Goal: Task Accomplishment & Management: Complete application form

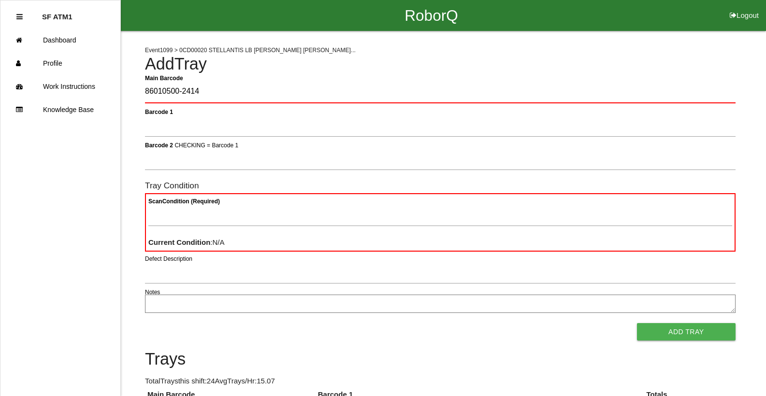
type Barcode "86010500-2414"
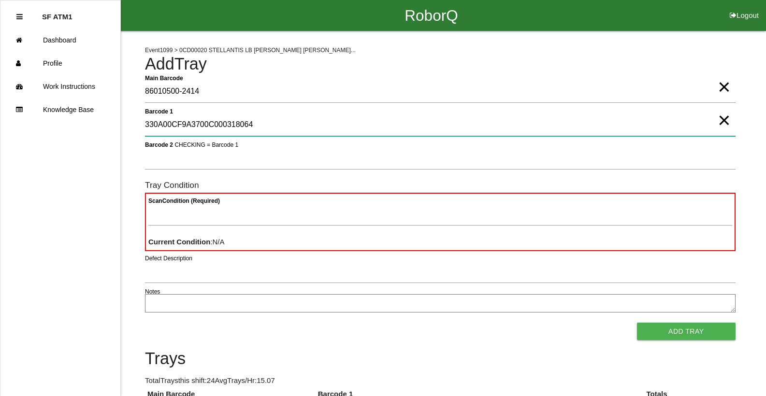
type 1 "330A00CF9A3700C000318064"
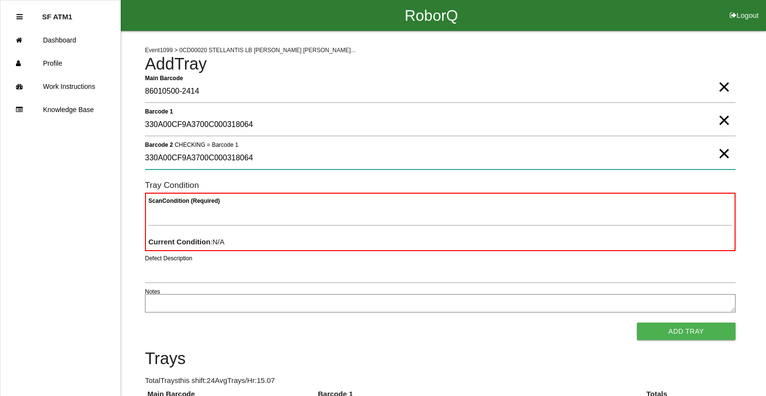
type 2 "330A00CF9A3700C000318064"
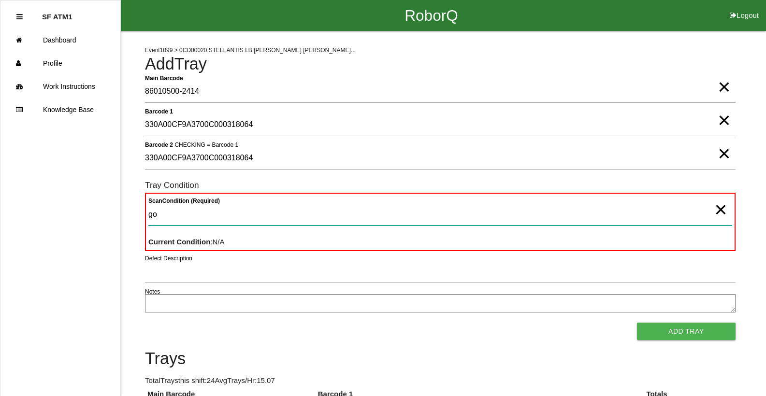
type Condition "goo"
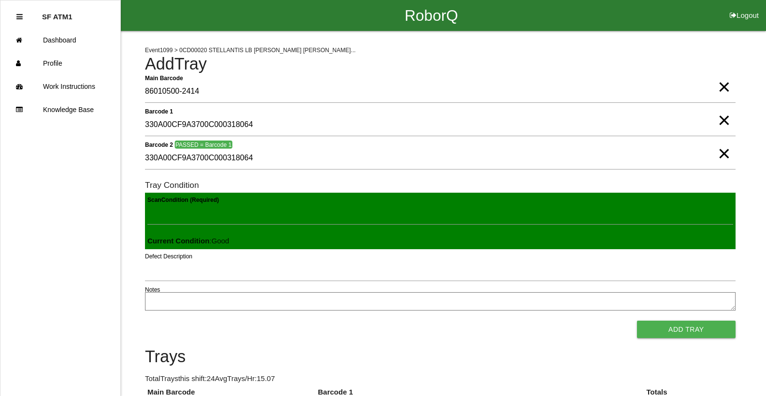
click at [637, 321] on button "Add Tray" at bounding box center [686, 329] width 99 height 17
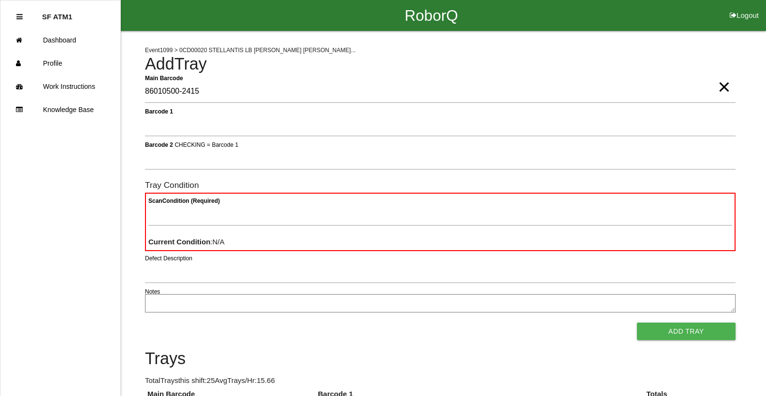
type Barcode "86010500-2415"
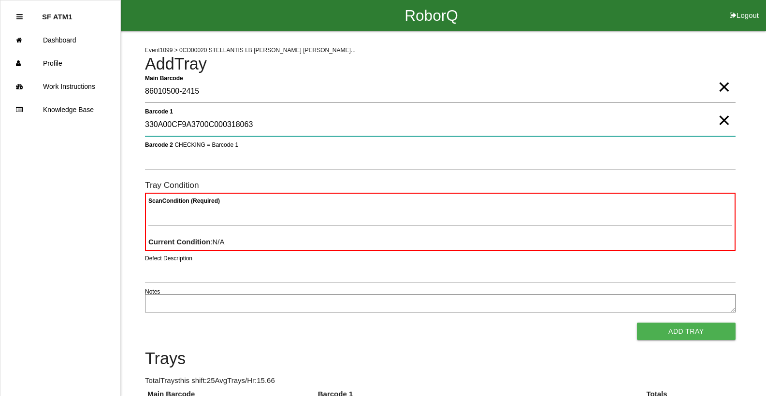
type 1 "330A00CF9A3700C000318063"
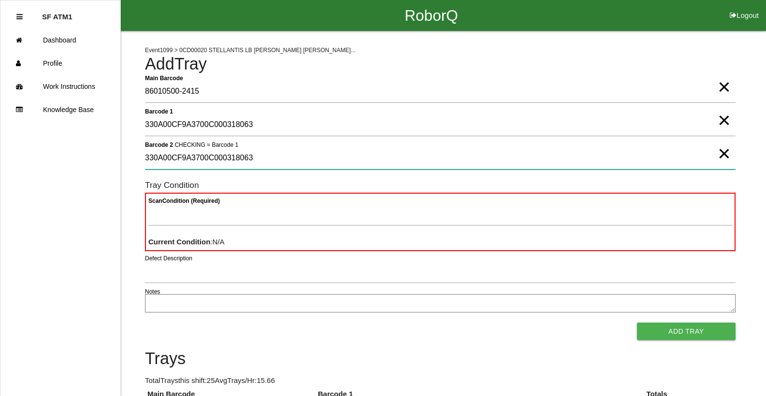
type 2 "330A00CF9A3700C000318063"
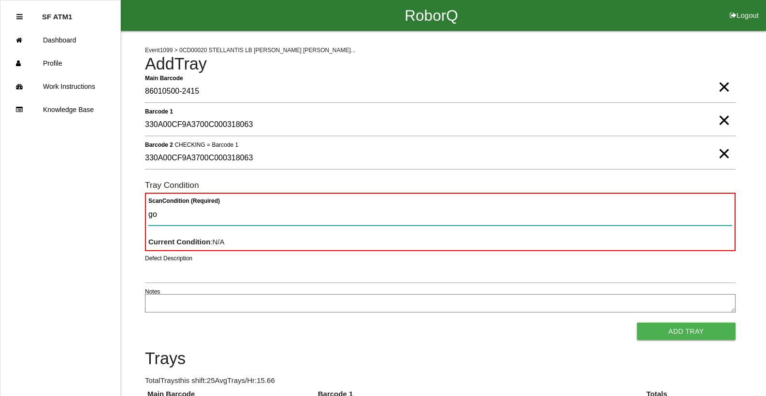
type Condition "goo"
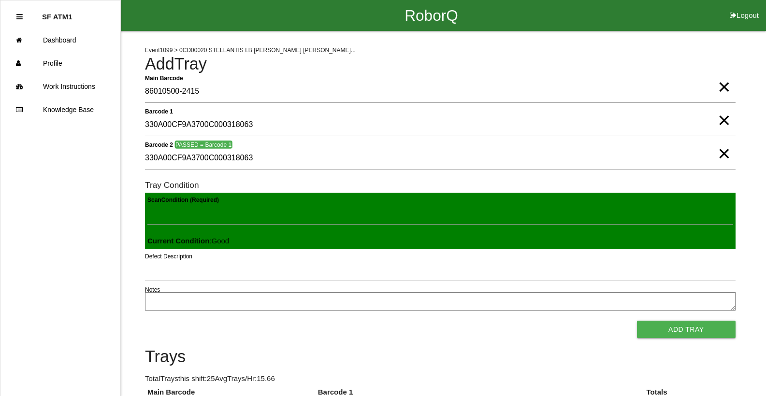
click at [637, 321] on button "Add Tray" at bounding box center [686, 329] width 99 height 17
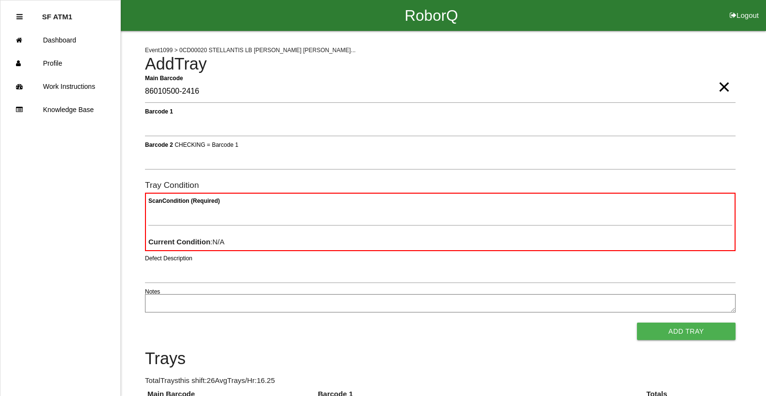
type Barcode "86010500-2416"
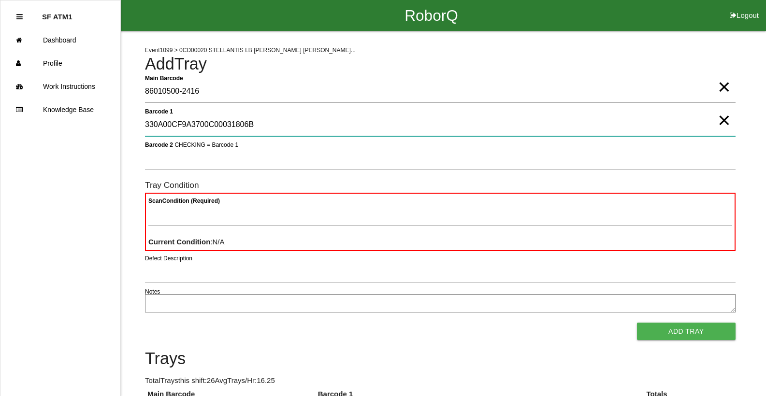
type 1 "330A00CF9A3700C00031806B"
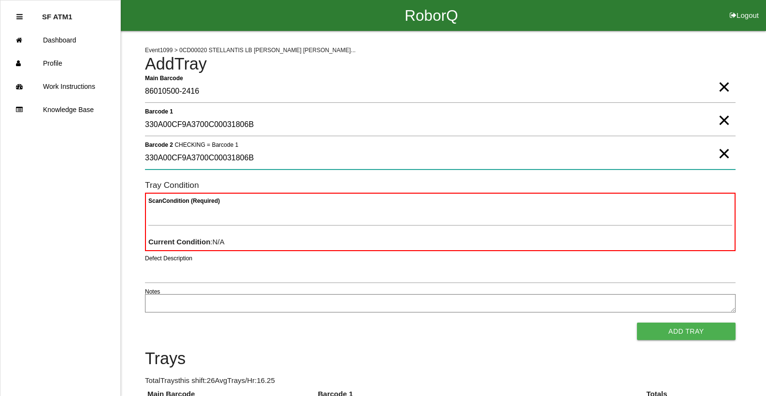
type 2 "330A00CF9A3700C00031806B"
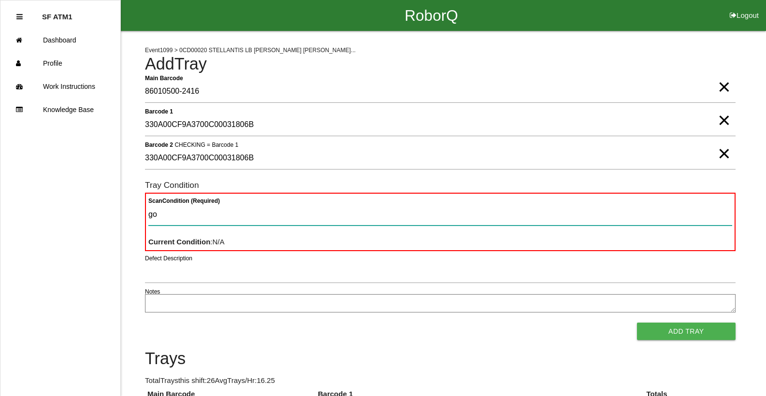
type Condition "goo"
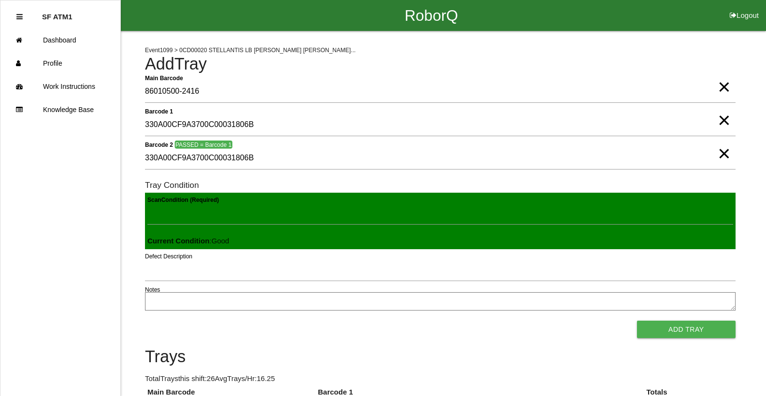
click at [637, 321] on button "Add Tray" at bounding box center [686, 329] width 99 height 17
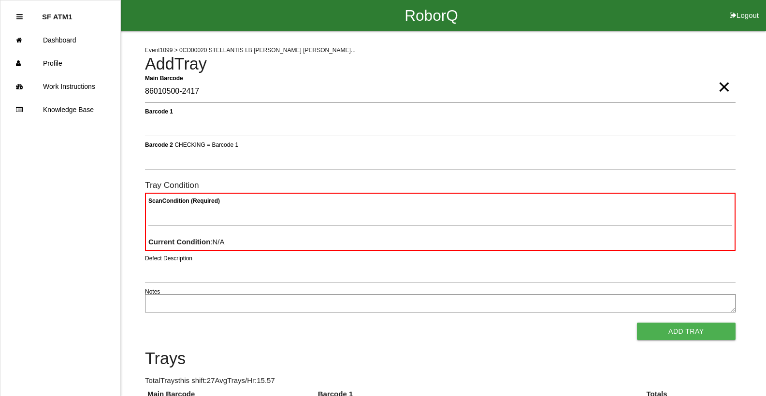
type Barcode "86010500-2417"
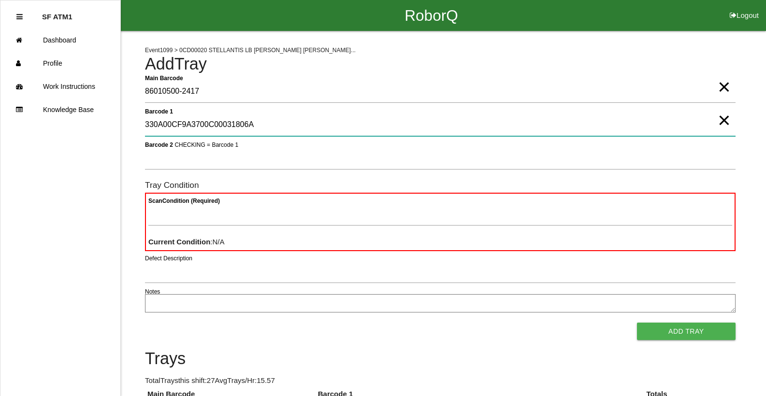
type 1 "330A00CF9A3700C00031806A"
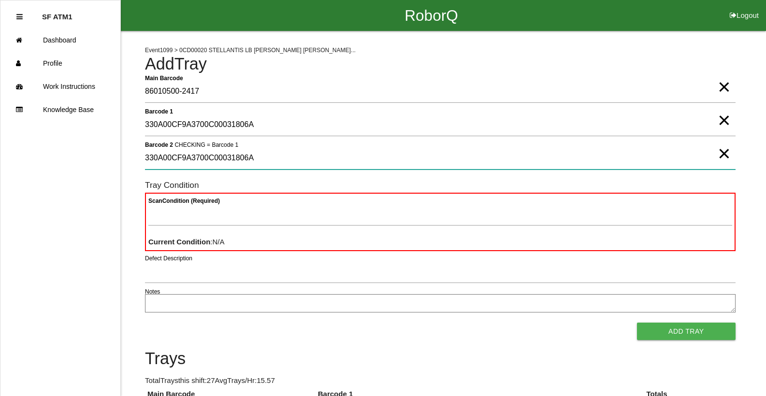
type 2 "330A00CF9A3700C00031806A"
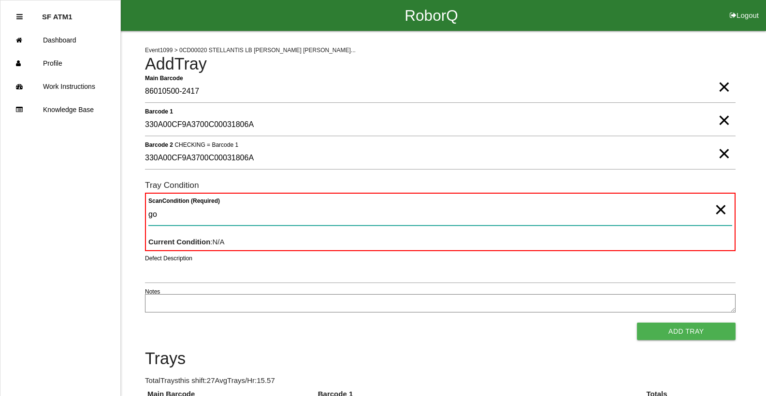
type Condition "goo"
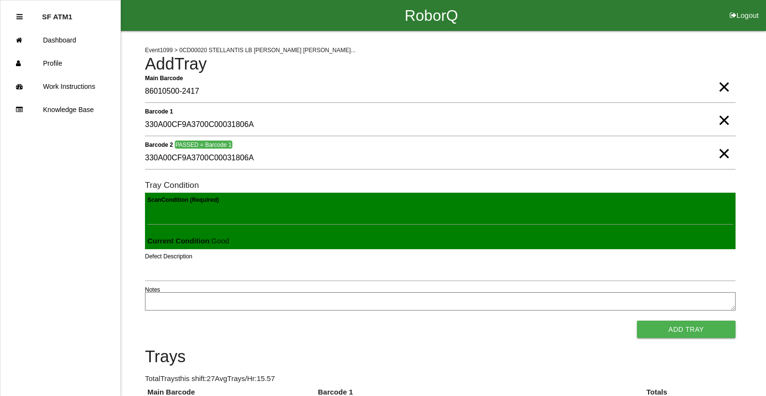
click at [637, 321] on button "Add Tray" at bounding box center [686, 329] width 99 height 17
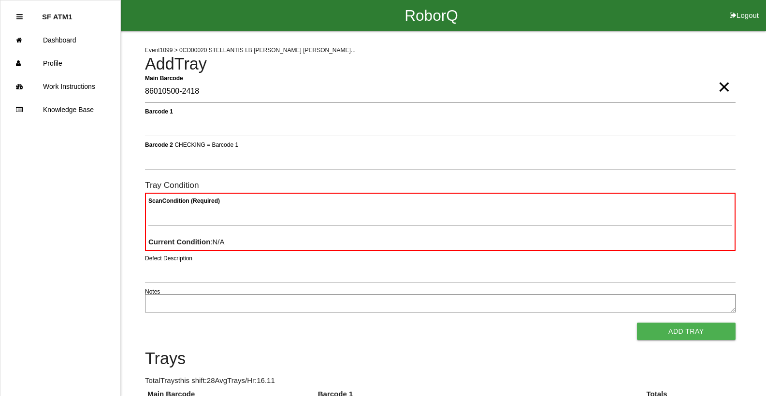
type Barcode "86010500-2418"
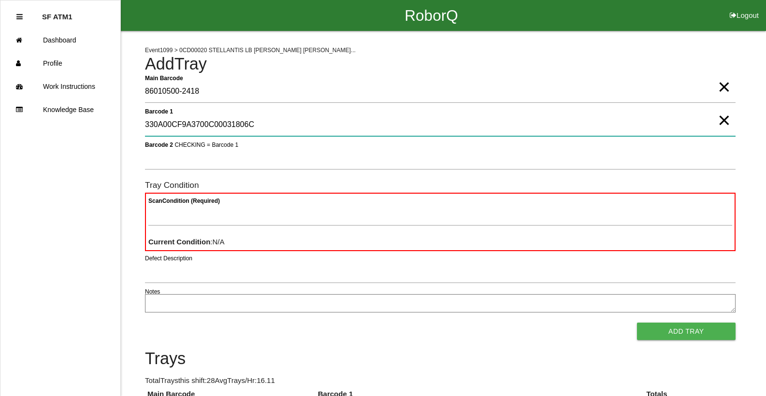
type 1 "330A00CF9A3700C00031806C"
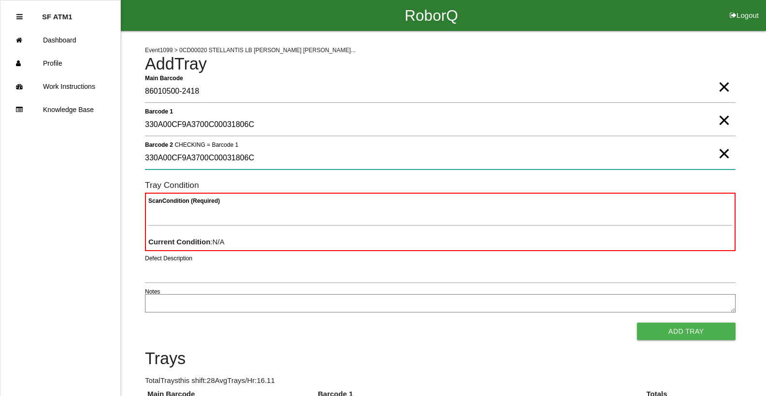
type 2 "330A00CF9A3700C00031806C"
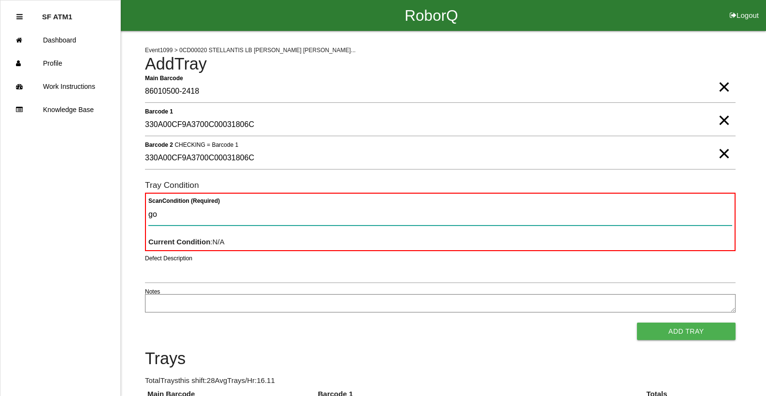
type Condition "goo"
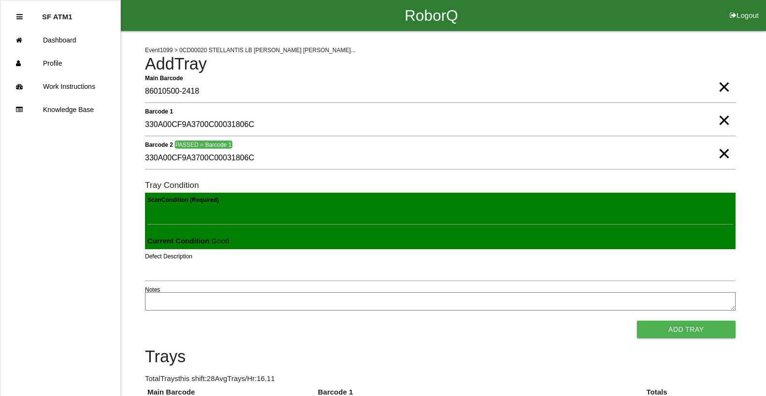
click at [637, 321] on button "Add Tray" at bounding box center [686, 329] width 99 height 17
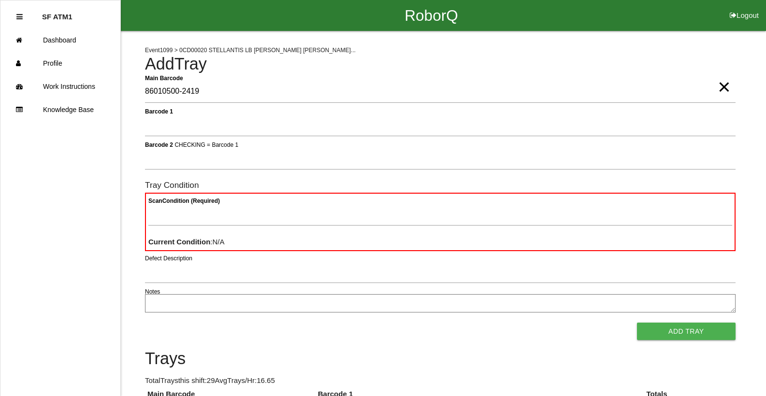
type Barcode "86010500-2419"
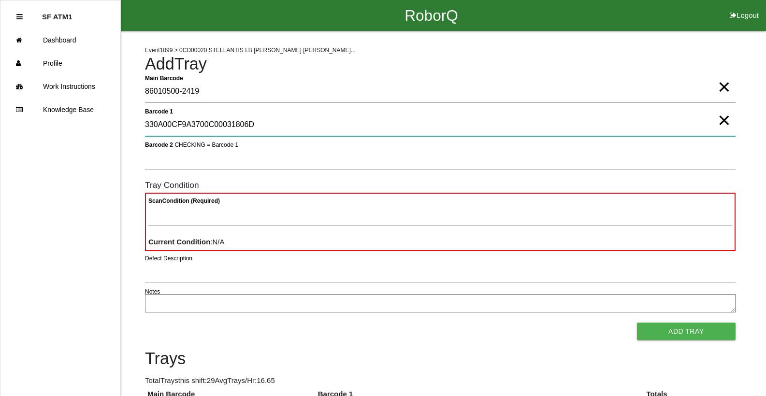
type 1 "330A00CF9A3700C00031806D"
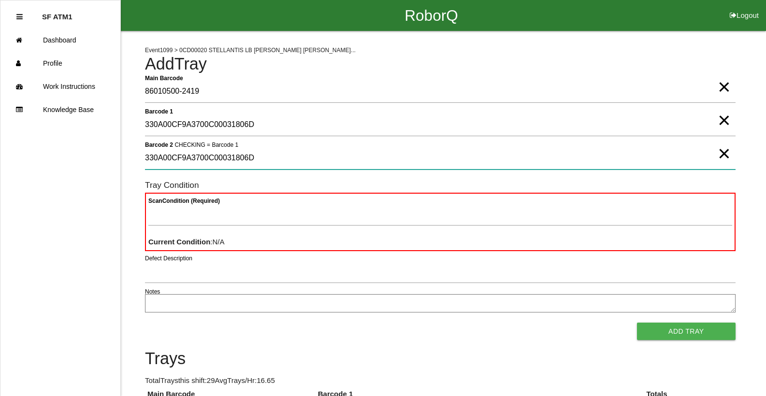
type 2 "330A00CF9A3700C00031806D"
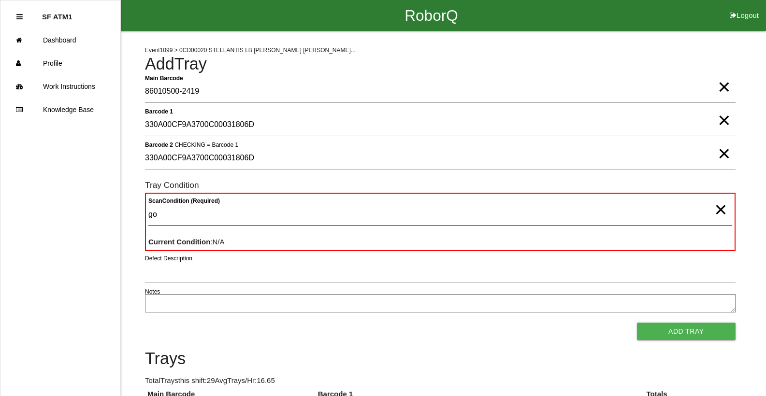
type Condition "goo"
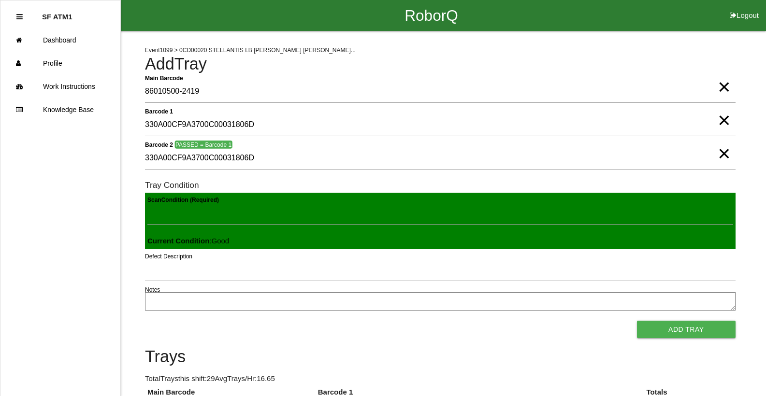
click at [637, 321] on button "Add Tray" at bounding box center [686, 329] width 99 height 17
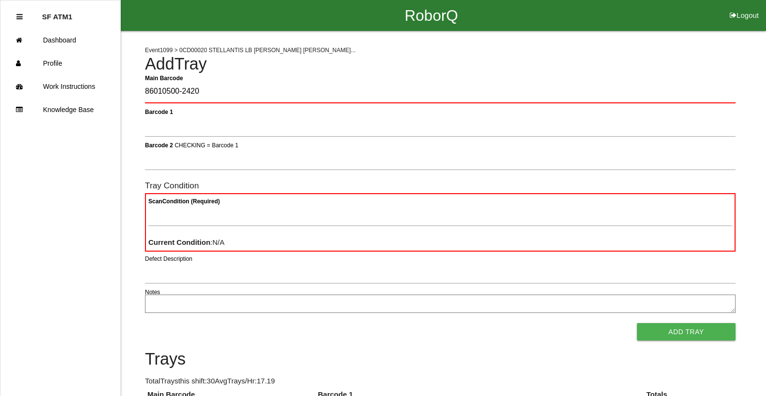
type Barcode "86010500-2420"
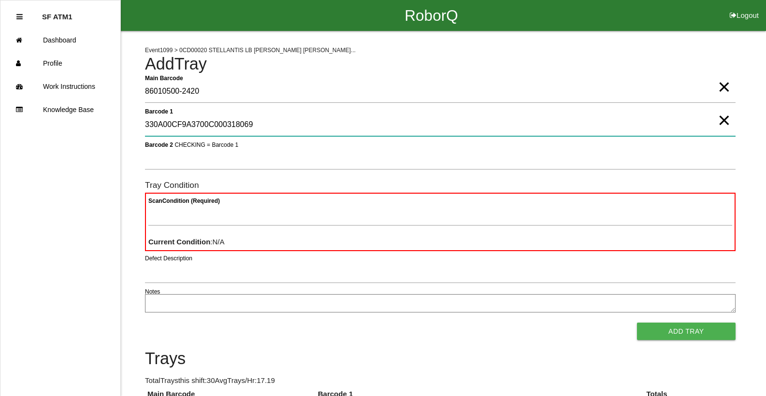
type 1 "330A00CF9A3700C000318069"
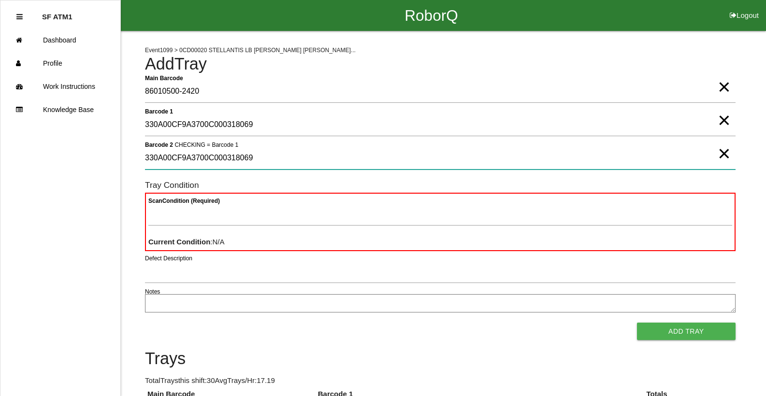
type 2 "330A00CF9A3700C000318069"
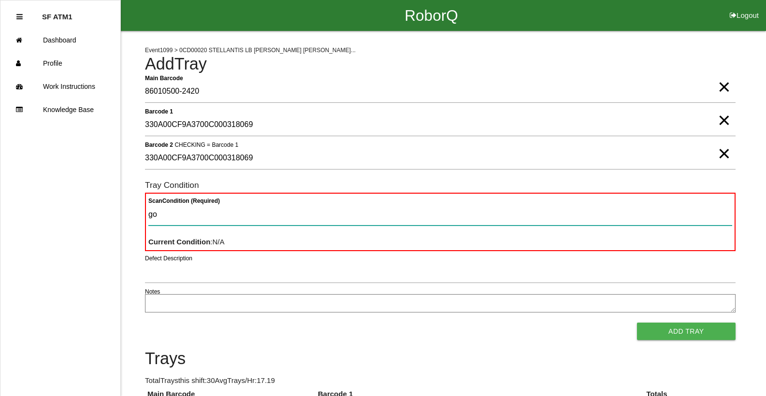
type Condition "goo"
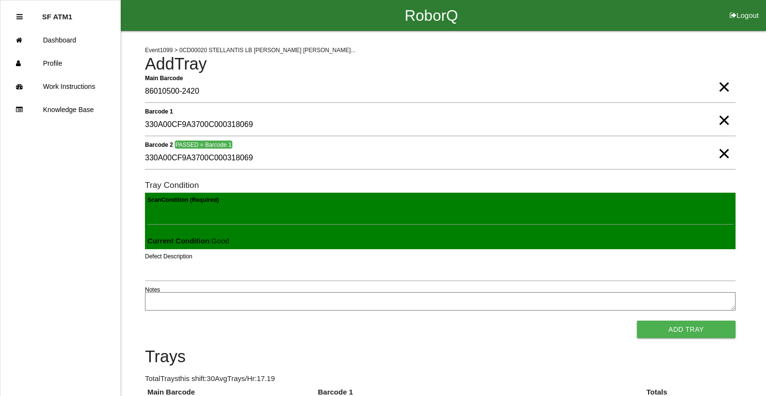
click at [637, 321] on button "Add Tray" at bounding box center [686, 329] width 99 height 17
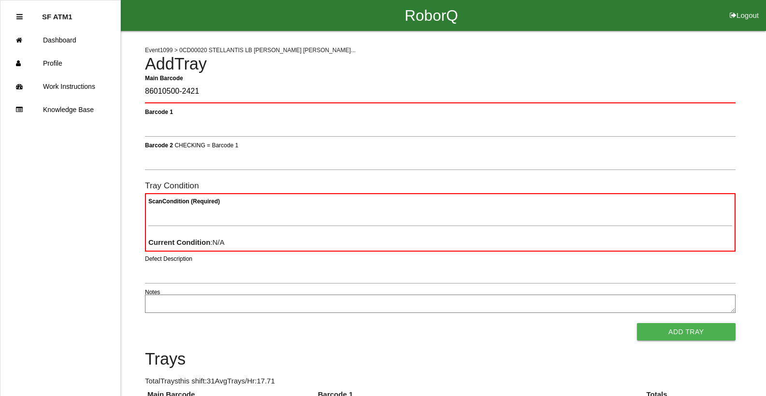
type Barcode "86010500-2421"
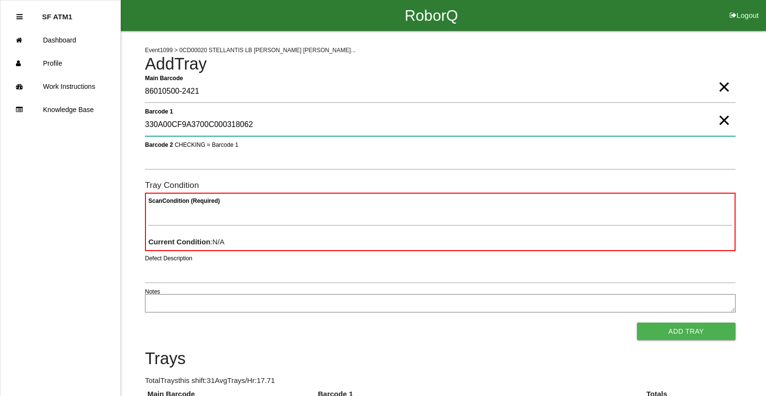
type 1 "330A00CF9A3700C000318062"
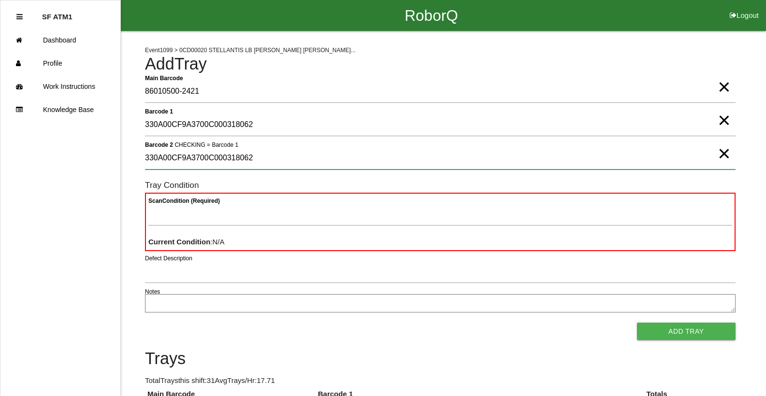
type 2 "330A00CF9A3700C000318062"
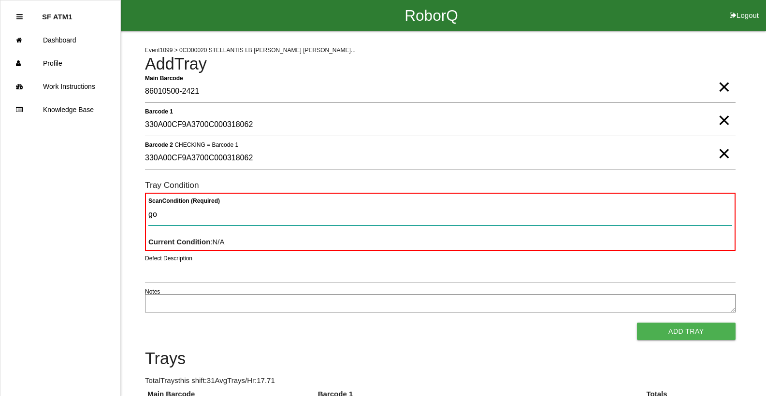
type Condition "goo"
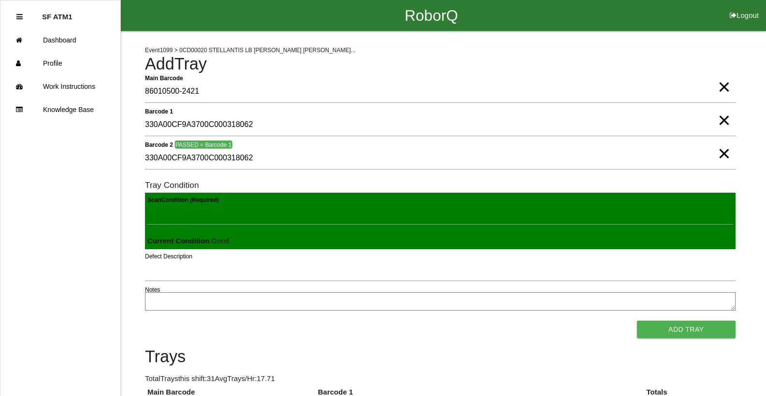
click at [637, 321] on button "Add Tray" at bounding box center [686, 329] width 99 height 17
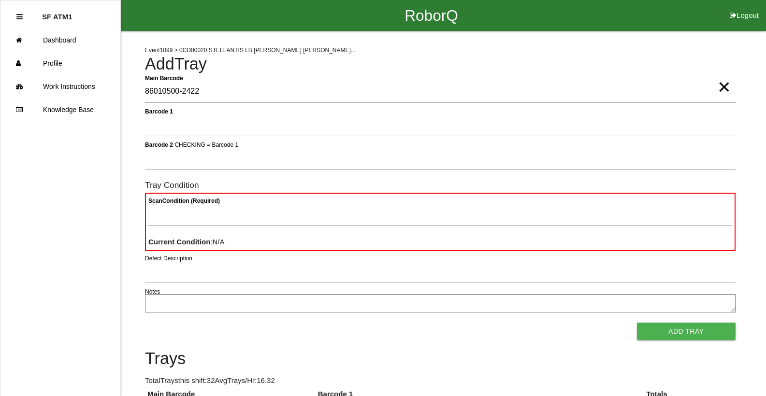
type Barcode "86010500-2422"
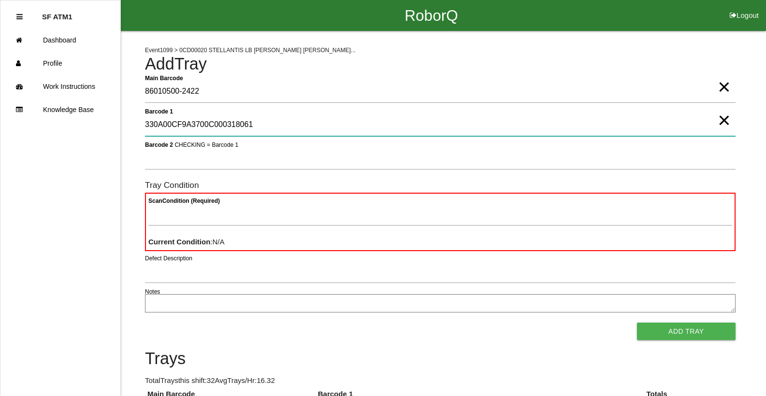
type 1 "330A00CF9A3700C000318061"
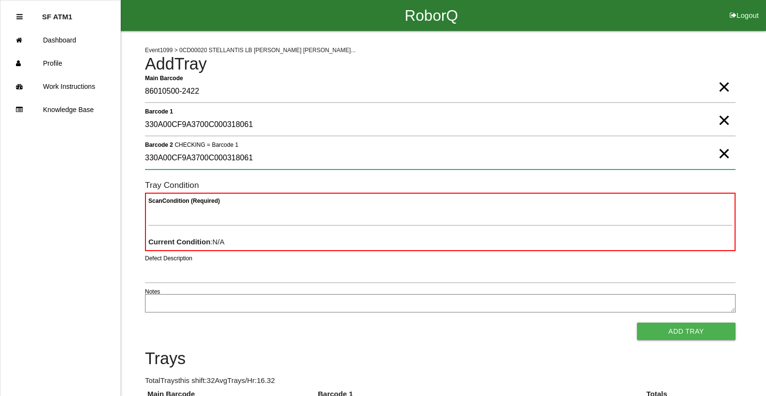
type 2 "330A00CF9A3700C000318061"
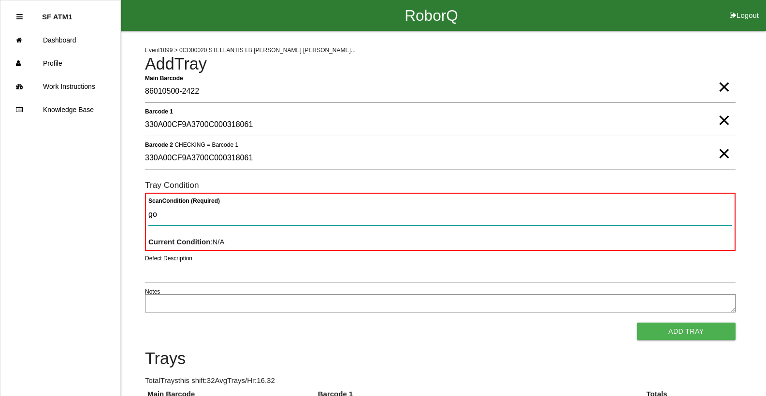
type Condition "goo"
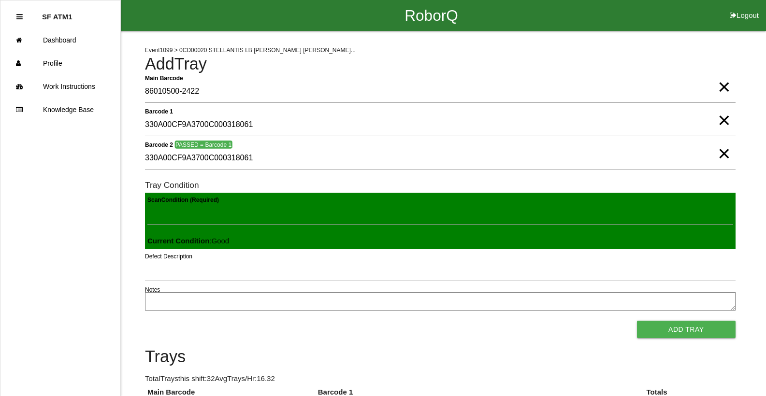
click button "Add Tray" at bounding box center [686, 329] width 99 height 17
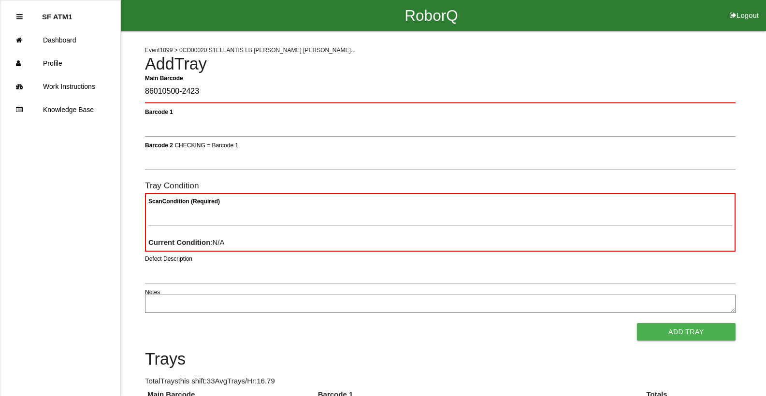
type Barcode "86010500-2423"
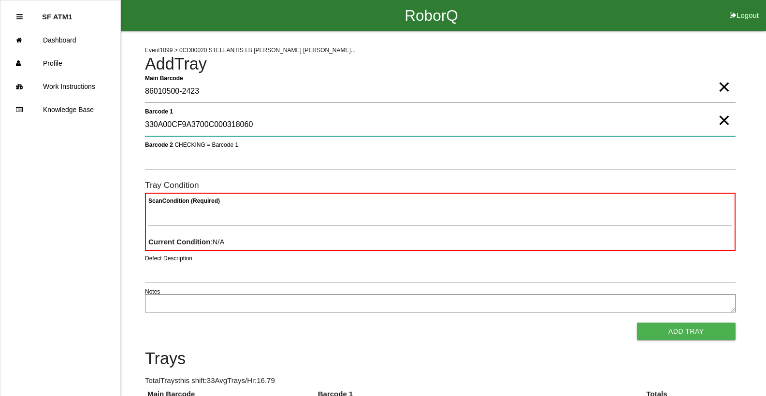
type 1 "330A00CF9A3700C000318060"
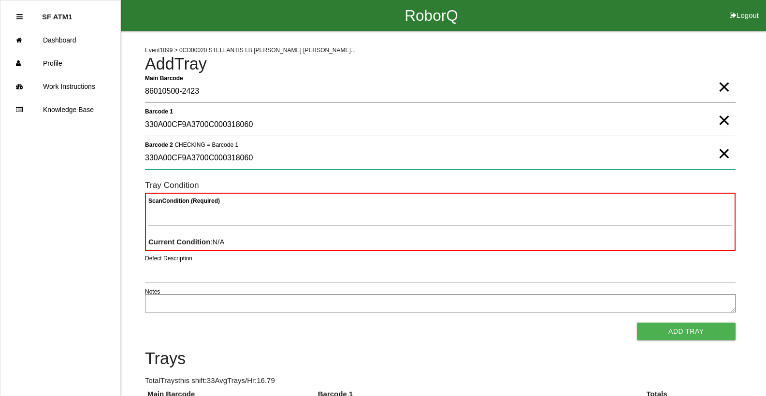
type 2 "330A00CF9A3700C000318060"
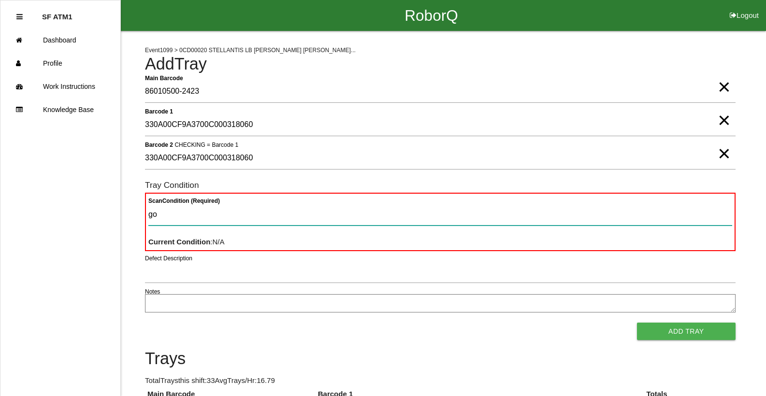
type Condition "goo"
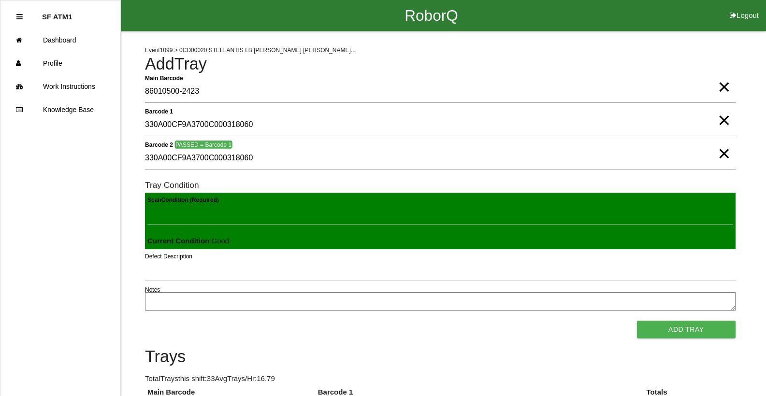
click at [637, 321] on button "Add Tray" at bounding box center [686, 329] width 99 height 17
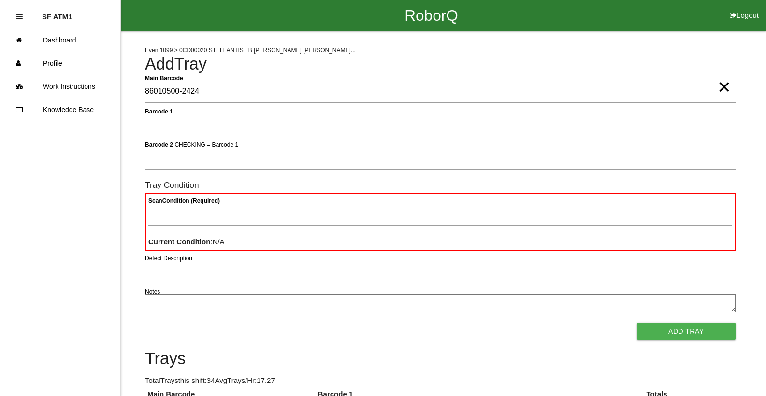
type Barcode "86010500-2424"
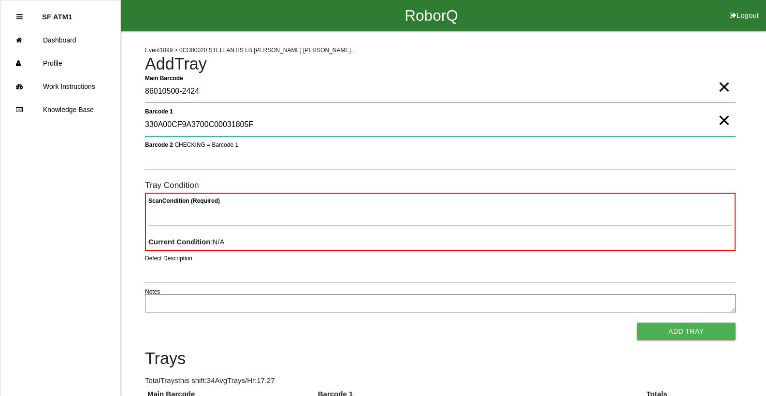
type 1 "330A00CF9A3700C00031805F"
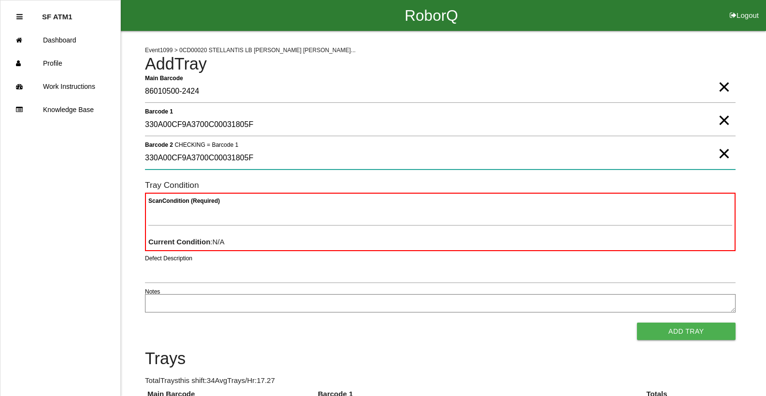
type 2 "330A00CF9A3700C00031805F"
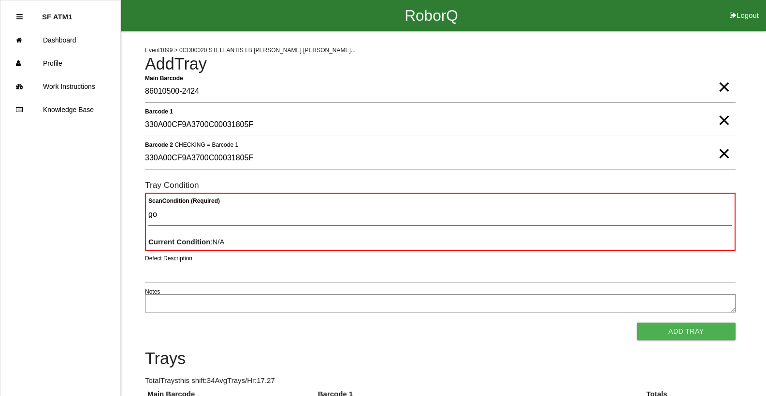
type Condition "goo"
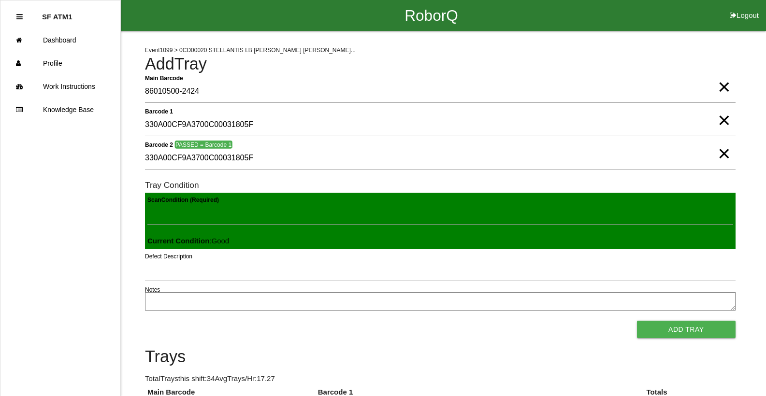
click at [637, 321] on button "Add Tray" at bounding box center [686, 329] width 99 height 17
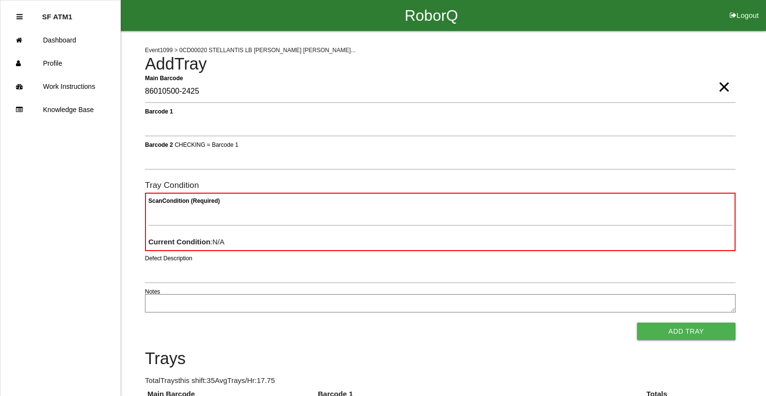
type Barcode "86010500-2425"
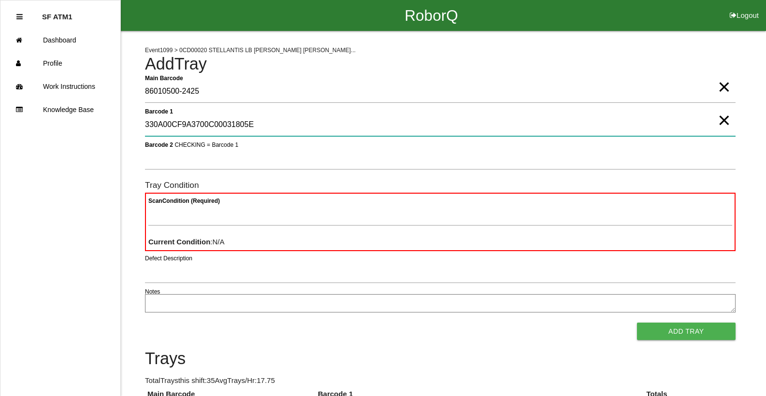
type 1 "330A00CF9A3700C00031805E"
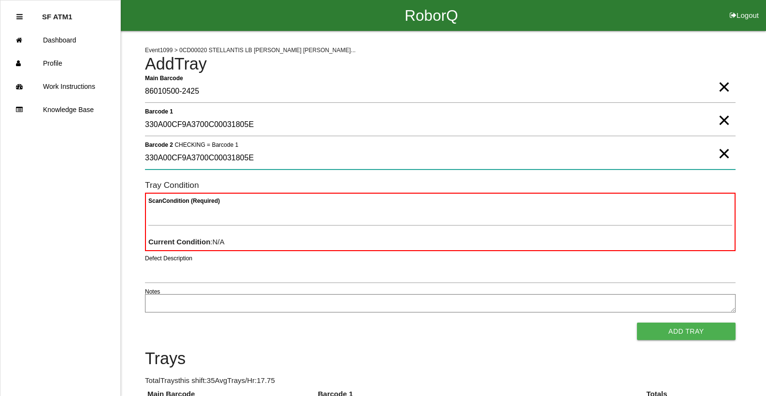
type 2 "330A00CF9A3700C00031805E"
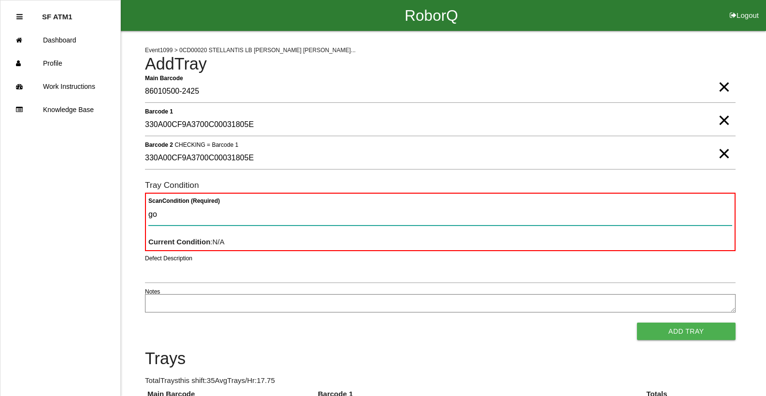
type Condition "goo"
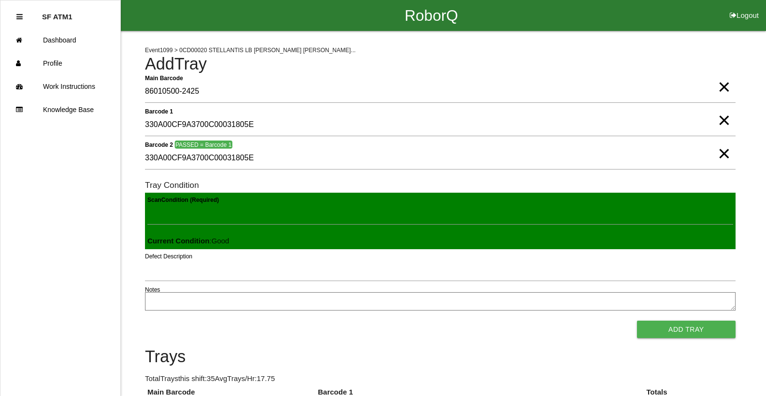
click at [637, 321] on button "Add Tray" at bounding box center [686, 329] width 99 height 17
